Goal: Task Accomplishment & Management: Manage account settings

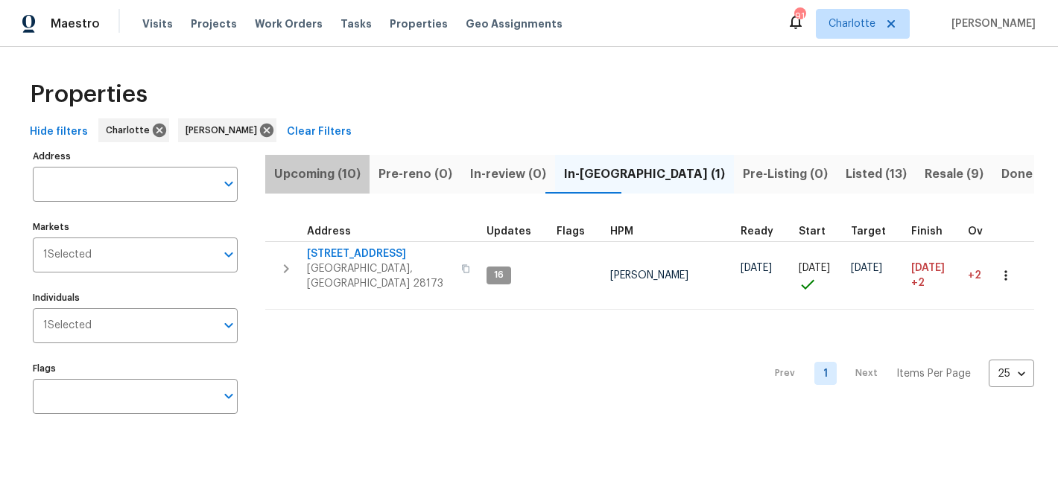
click at [345, 171] on span "Upcoming (10)" at bounding box center [317, 174] width 86 height 21
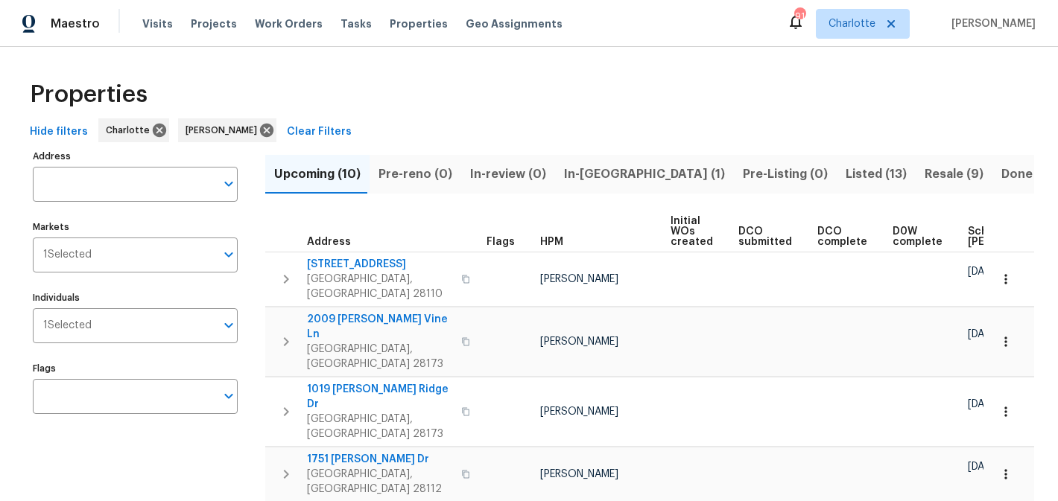
click at [577, 177] on span "In-reno (1)" at bounding box center [644, 174] width 161 height 21
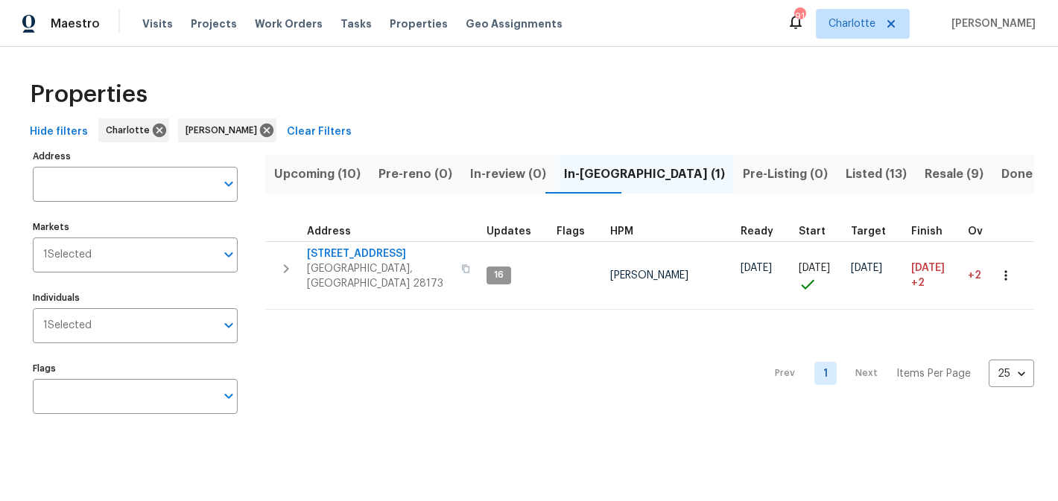
click at [924, 173] on span "Resale (9)" at bounding box center [953, 174] width 59 height 21
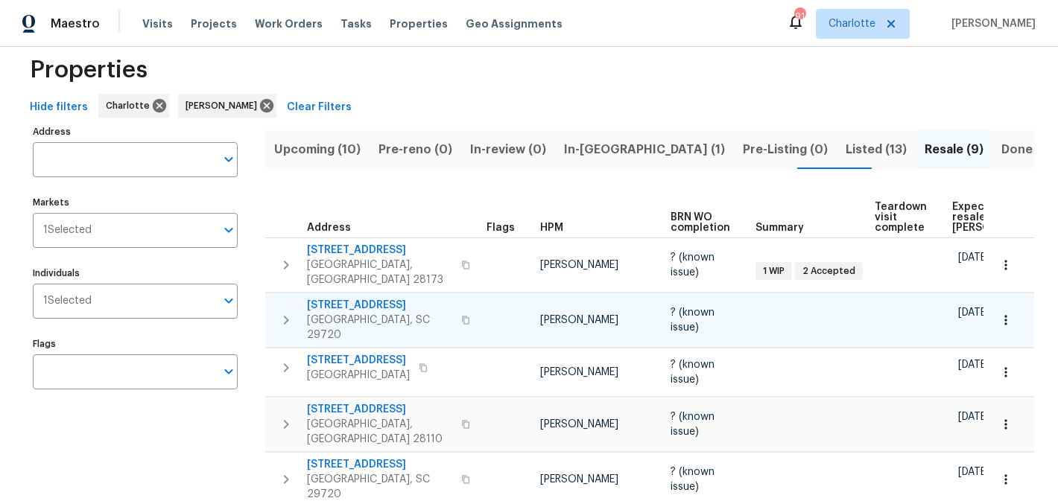
scroll to position [21, 0]
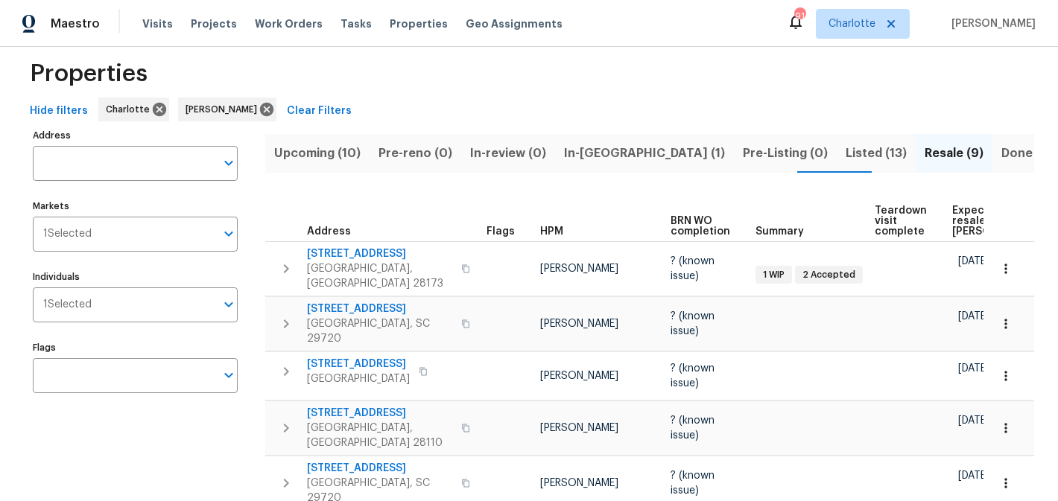
click at [569, 150] on span "In-reno (1)" at bounding box center [644, 153] width 161 height 21
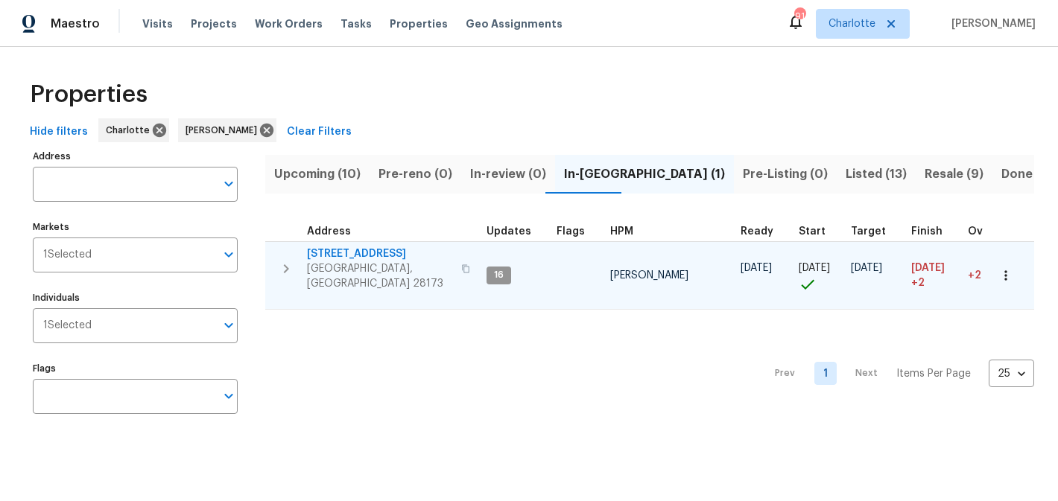
click at [342, 249] on span "2124 Majestic Poplar Dr" at bounding box center [379, 254] width 145 height 15
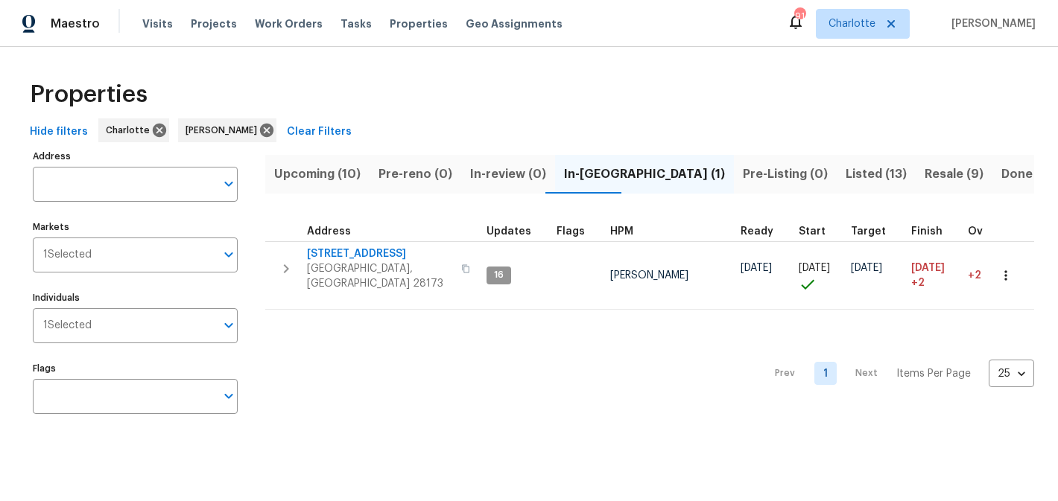
click at [743, 169] on span "Pre-Listing (0)" at bounding box center [785, 174] width 85 height 21
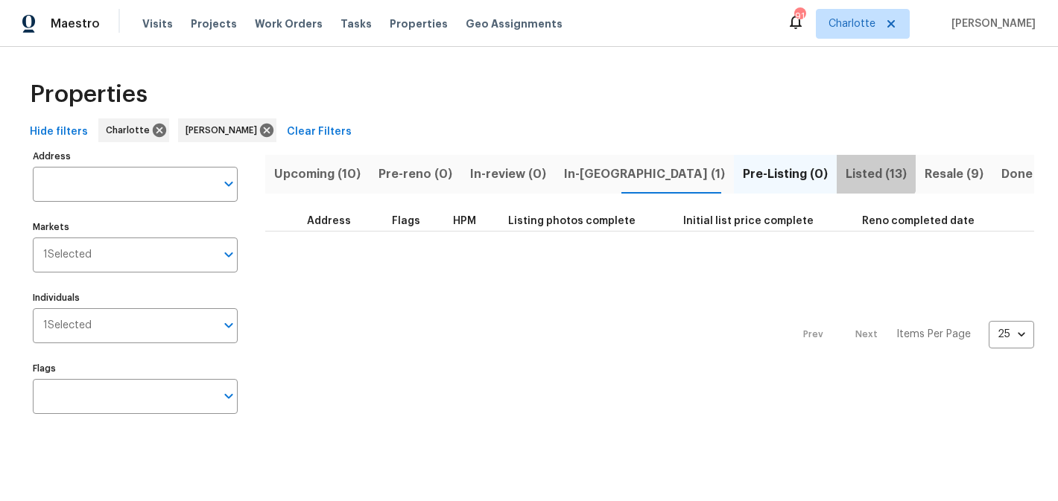
click at [845, 168] on span "Listed (13)" at bounding box center [875, 174] width 61 height 21
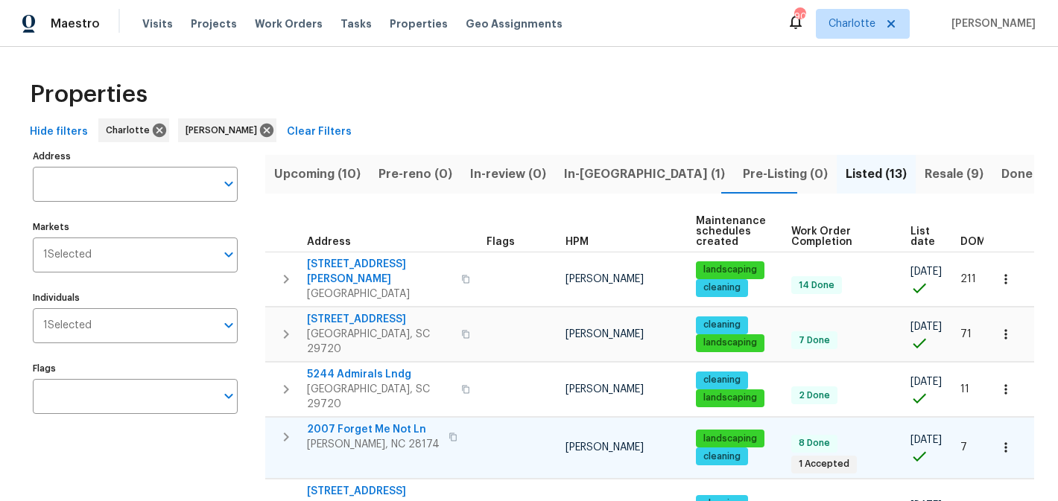
click at [363, 422] on span "2007 Forget Me Not Ln" at bounding box center [373, 429] width 133 height 15
click at [151, 24] on span "Visits" at bounding box center [157, 23] width 31 height 15
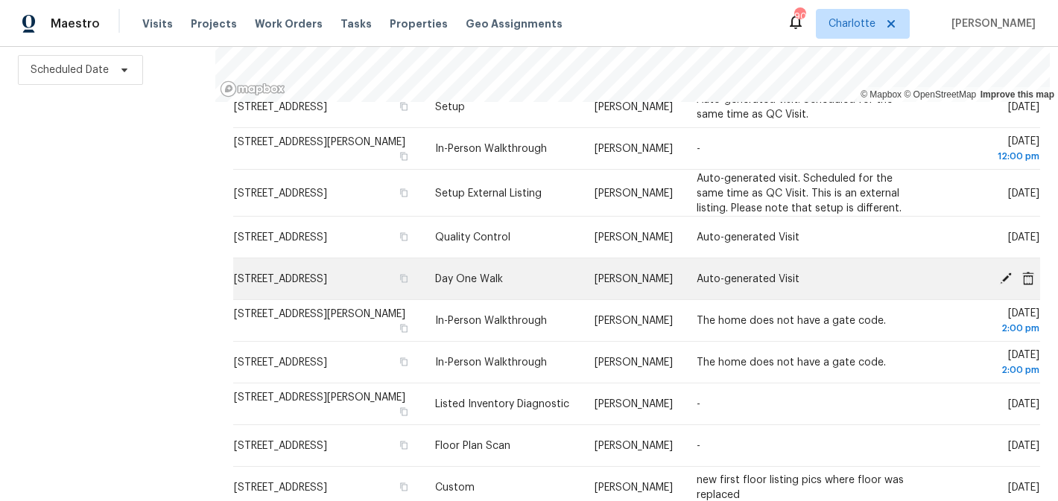
scroll to position [214, 0]
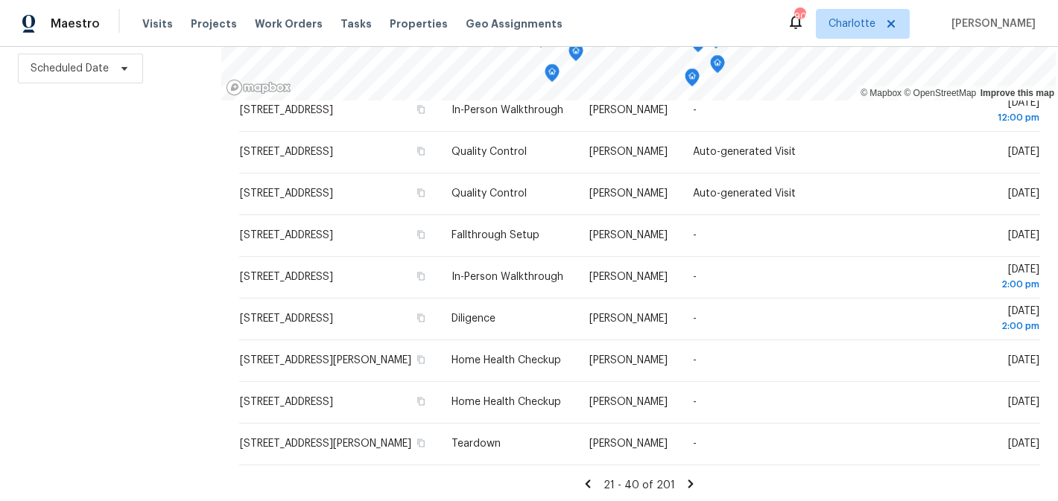
click at [688, 482] on icon at bounding box center [690, 484] width 5 height 8
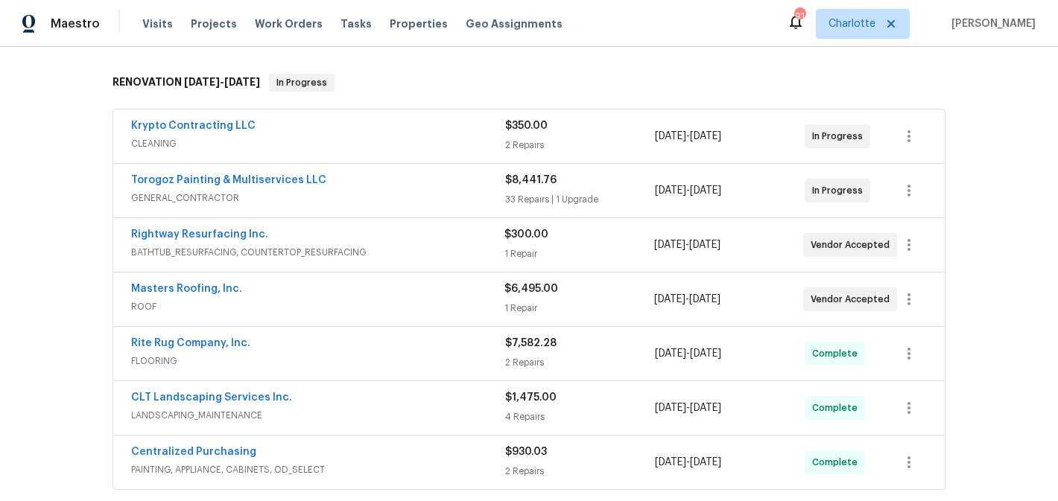
scroll to position [212, 0]
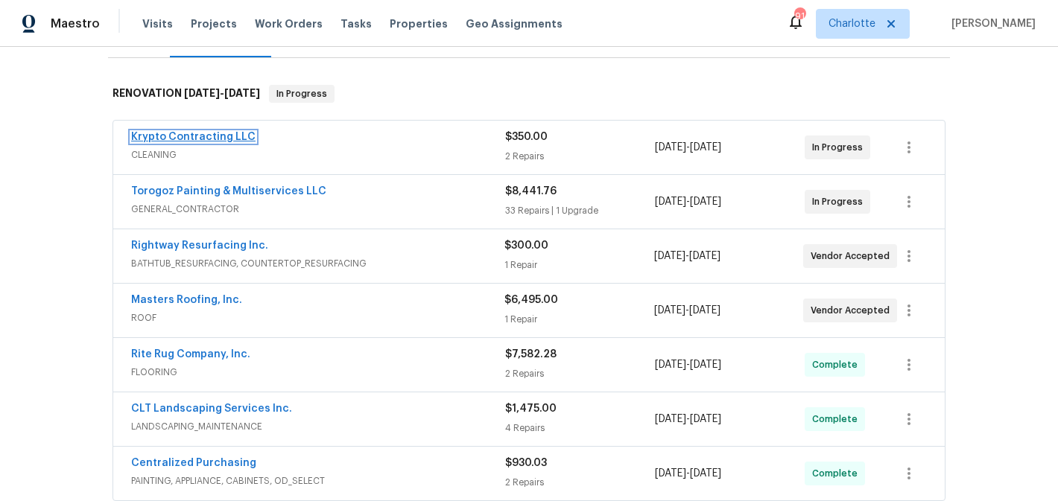
click at [184, 134] on link "Krypto Contracting LLC" at bounding box center [193, 137] width 124 height 10
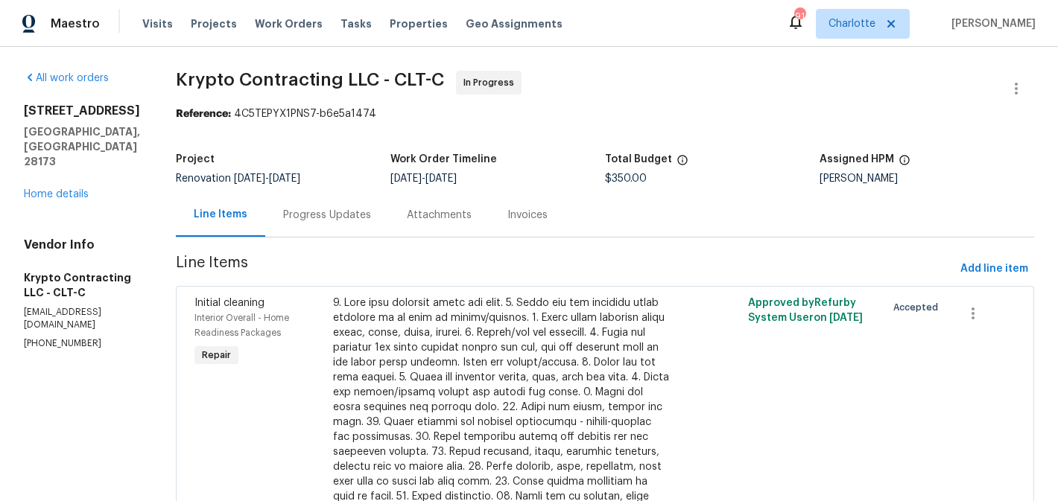
click at [350, 221] on div "Progress Updates" at bounding box center [327, 215] width 88 height 15
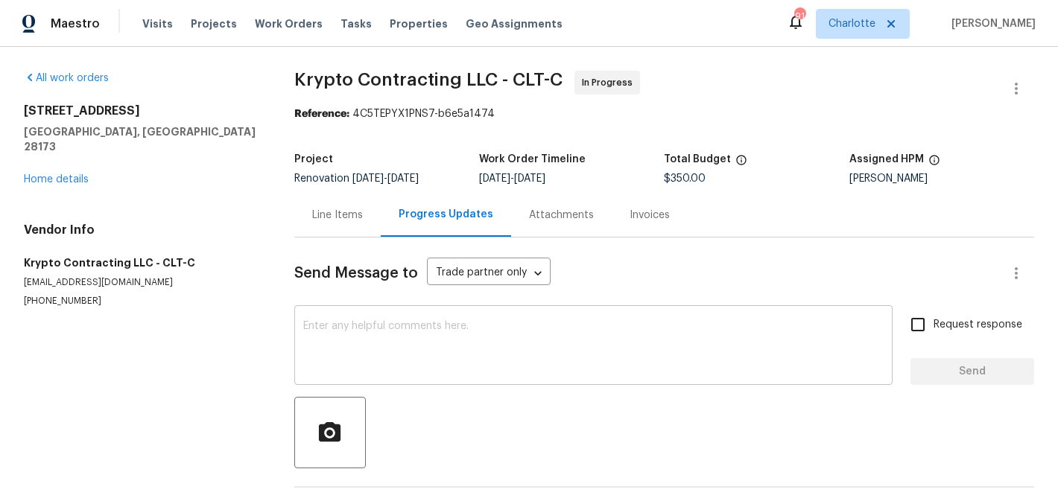
click at [422, 339] on textarea at bounding box center [593, 347] width 580 height 52
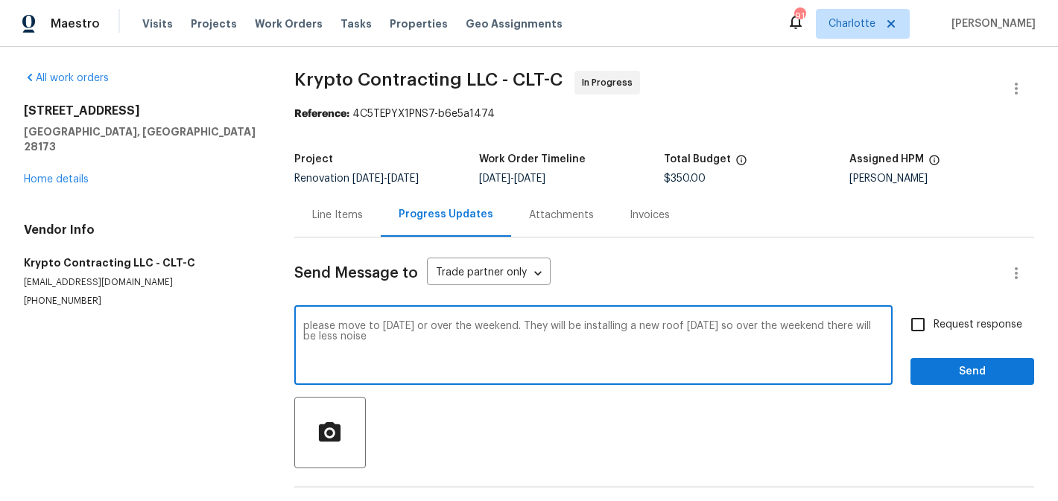
type textarea "please move to friday or over the weekend. They will be installing a new roof o…"
click at [955, 332] on span "Request response" at bounding box center [977, 325] width 89 height 16
click at [933, 332] on input "Request response" at bounding box center [917, 324] width 31 height 31
checkbox input "true"
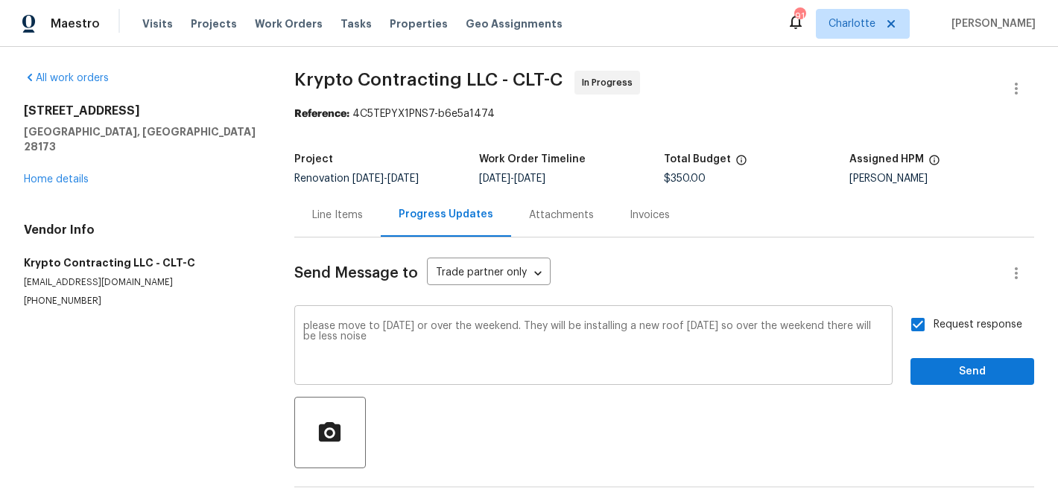
click at [565, 343] on textarea "please move to friday or over the weekend. They will be installing a new roof o…" at bounding box center [593, 347] width 580 height 52
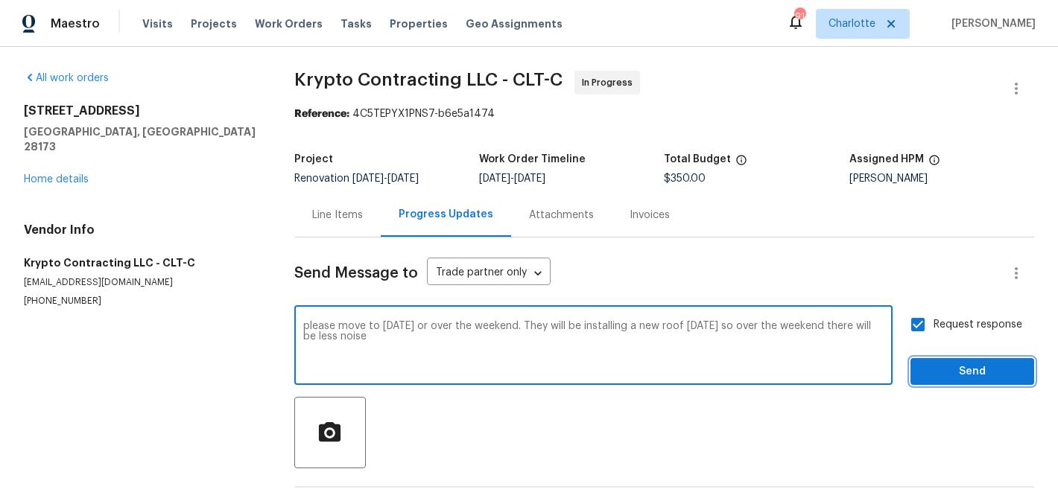
click at [964, 375] on span "Send" at bounding box center [972, 372] width 100 height 19
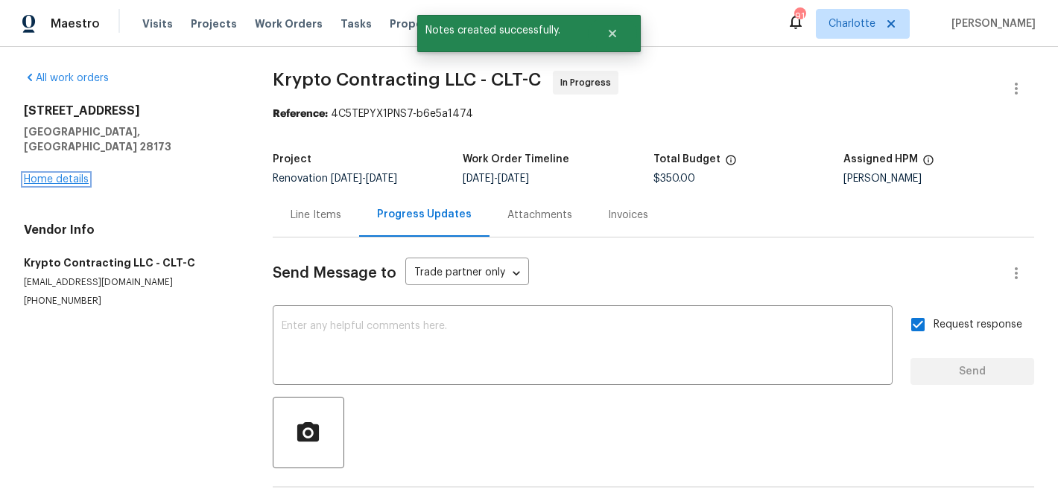
click at [51, 174] on link "Home details" at bounding box center [56, 179] width 65 height 10
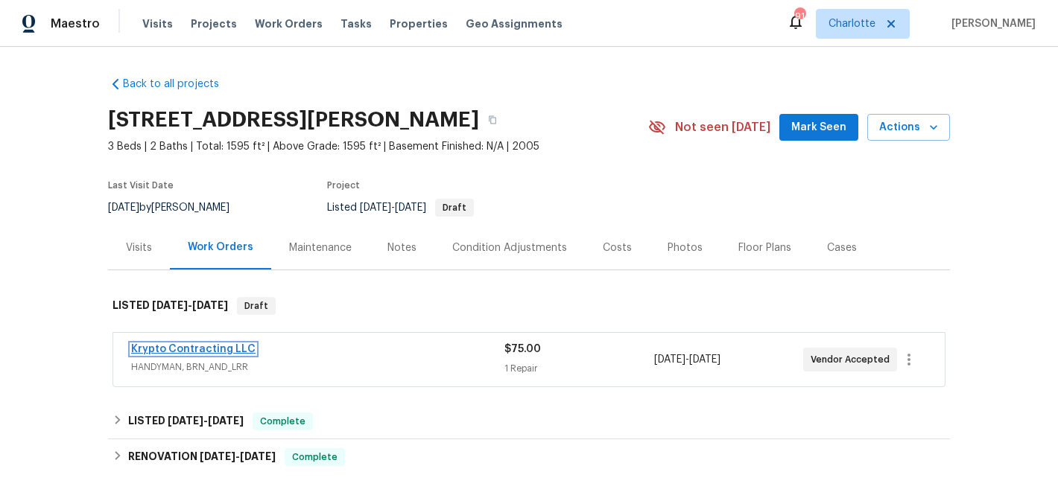
click at [210, 349] on link "Krypto Contracting LLC" at bounding box center [193, 349] width 124 height 10
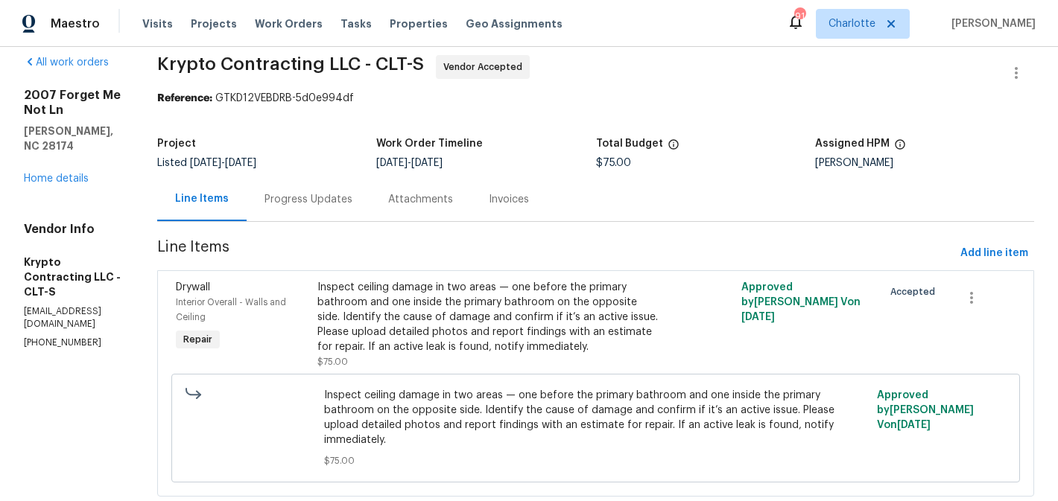
scroll to position [53, 0]
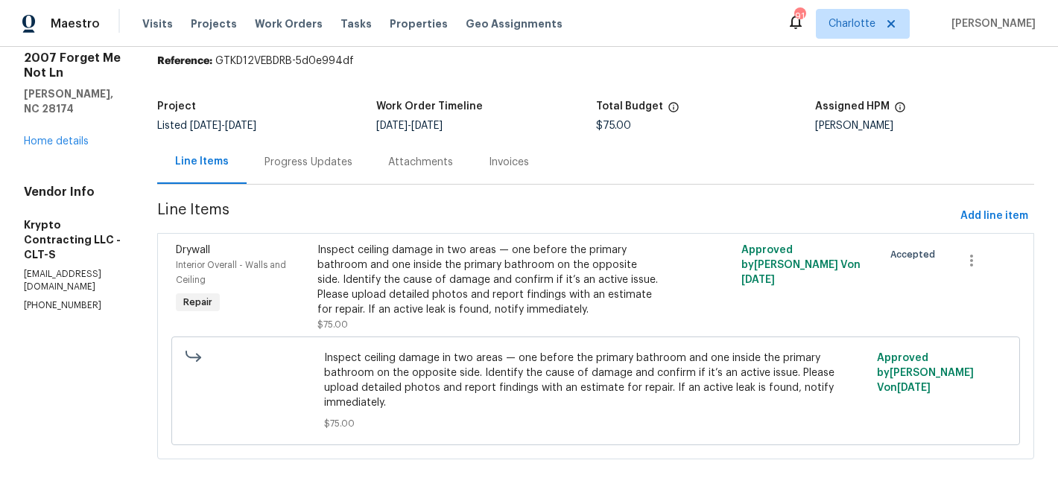
click at [580, 270] on div "Inspect ceiling damage in two areas — one before the primary bathroom and one i…" at bounding box center [489, 280] width 345 height 74
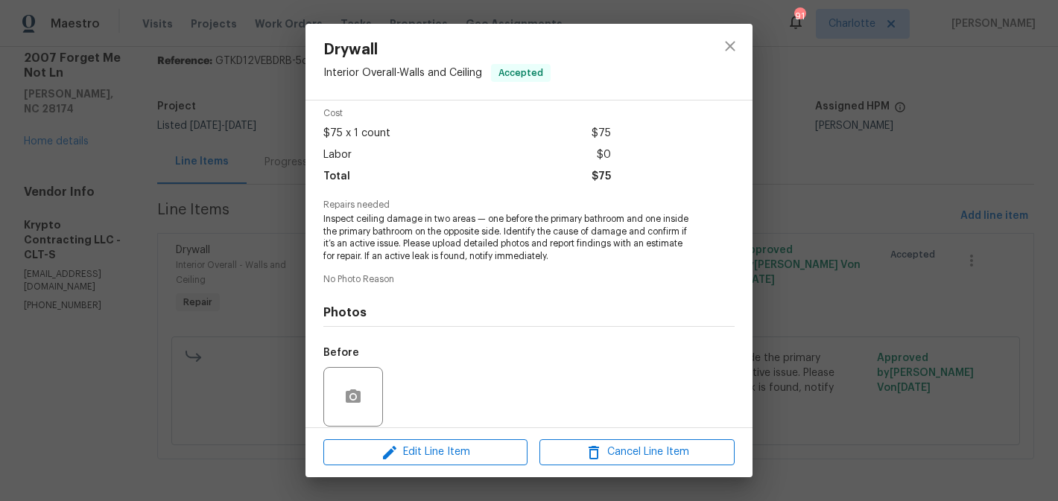
scroll to position [0, 0]
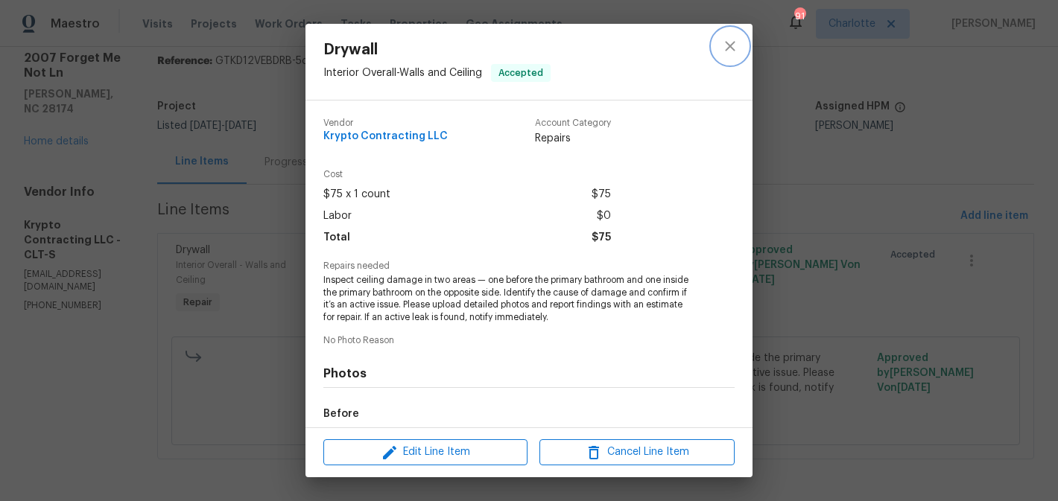
click at [725, 42] on icon "close" at bounding box center [730, 46] width 10 height 10
